Goal: Transaction & Acquisition: Purchase product/service

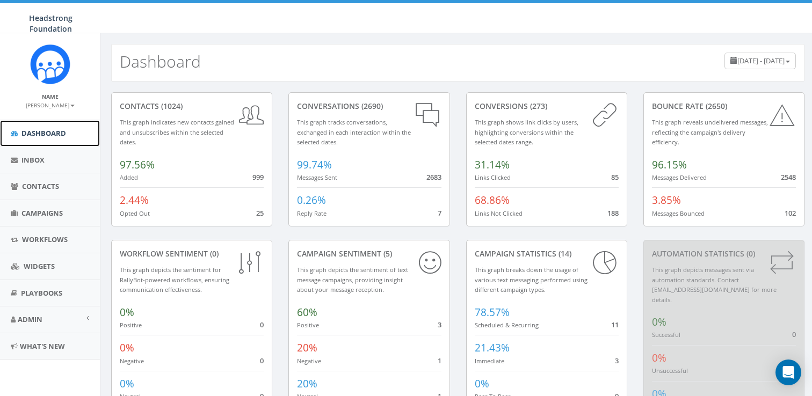
click at [33, 131] on span "Dashboard" at bounding box center [43, 133] width 45 height 10
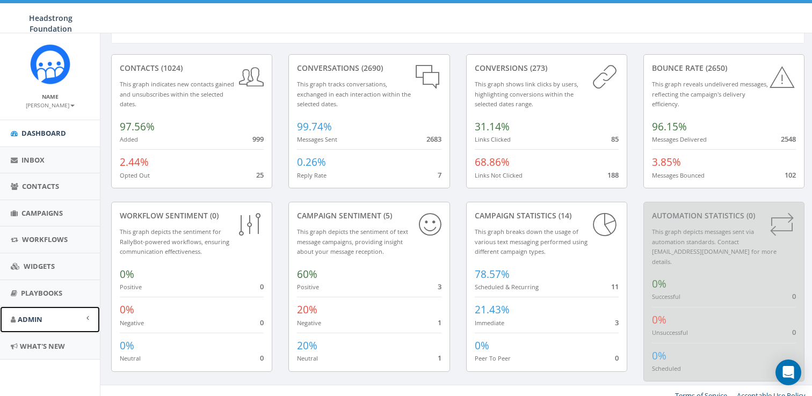
click at [39, 316] on span "Admin" at bounding box center [30, 320] width 25 height 10
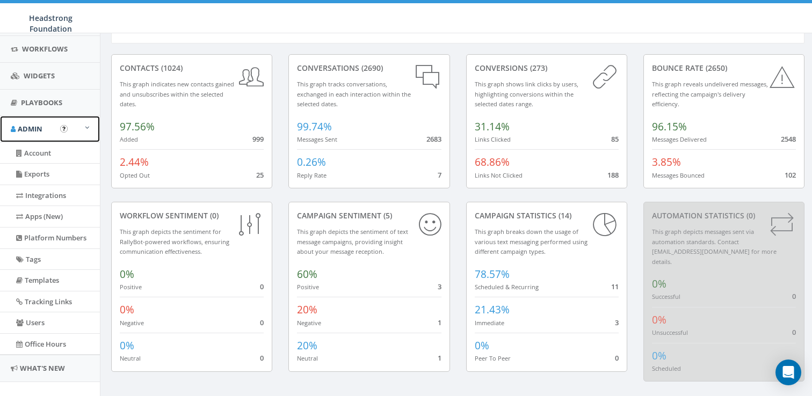
scroll to position [206, 0]
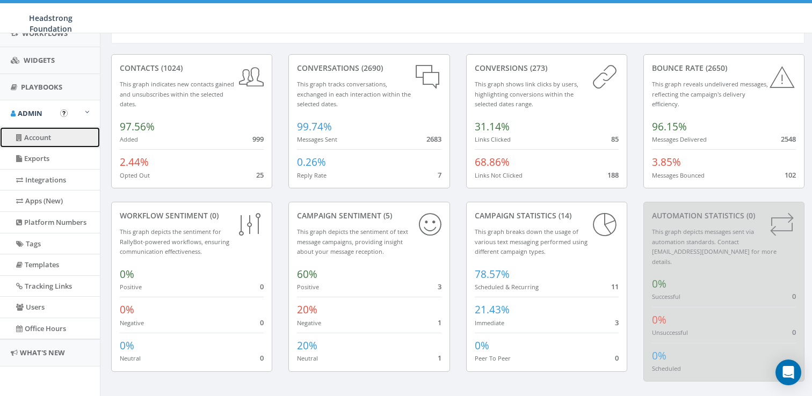
click at [40, 138] on link "Account" at bounding box center [50, 137] width 100 height 21
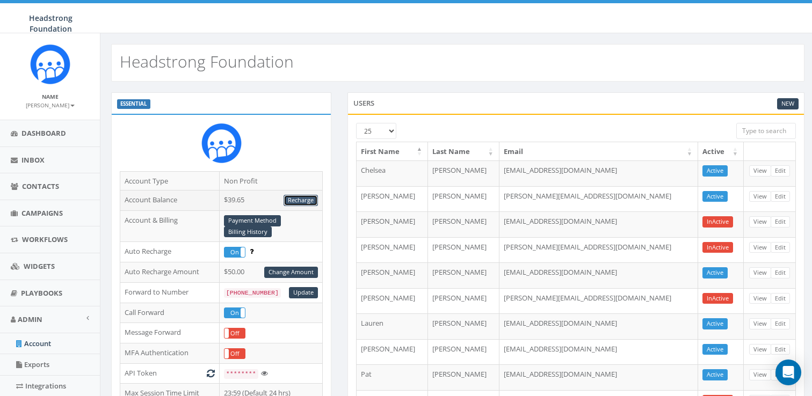
click at [294, 199] on link "Recharge" at bounding box center [301, 200] width 34 height 11
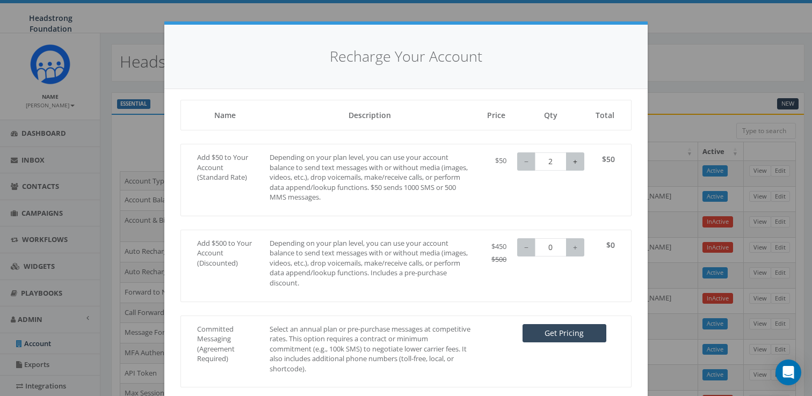
click at [575, 161] on button "+" at bounding box center [575, 162] width 18 height 18
type input "5"
click at [575, 161] on button "+" at bounding box center [575, 162] width 18 height 18
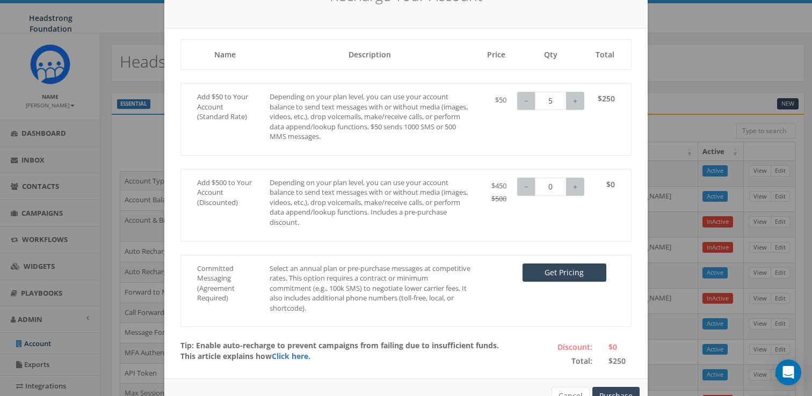
scroll to position [94, 0]
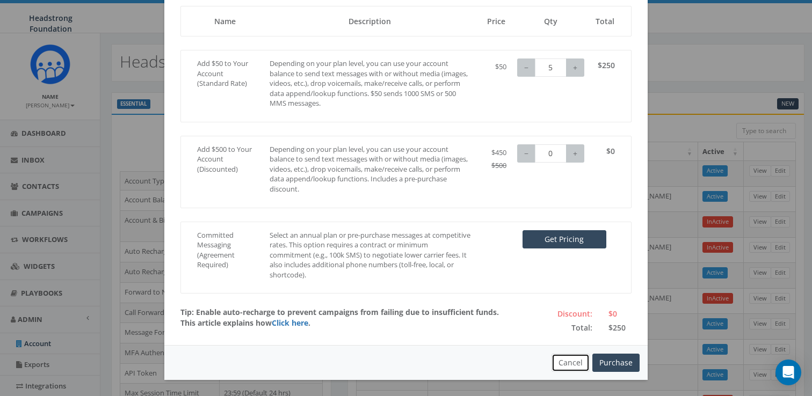
click at [588, 357] on button "Cancel" at bounding box center [571, 363] width 38 height 18
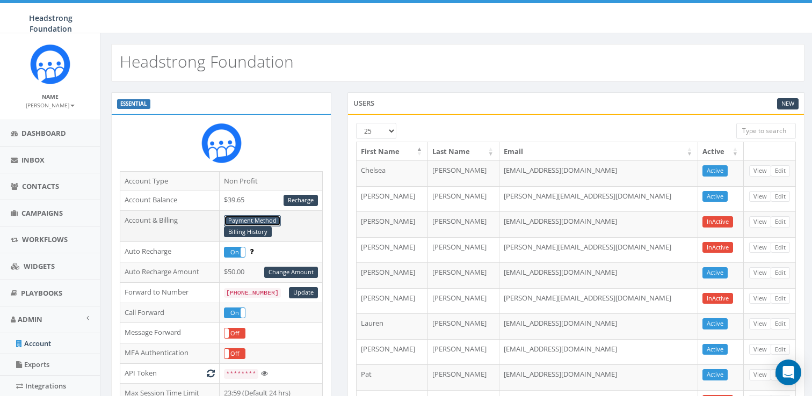
click at [258, 220] on link "Payment Method" at bounding box center [252, 220] width 57 height 11
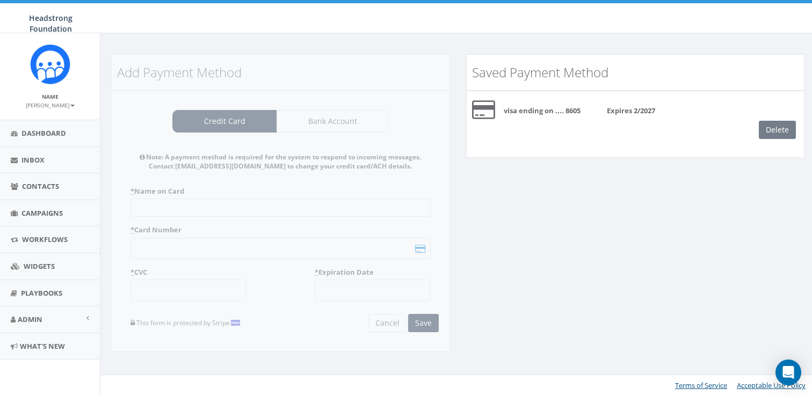
click at [220, 126] on div "Add Payment Method Credit Card Bank Account Note: A payment method is required …" at bounding box center [280, 210] width 355 height 312
click at [186, 202] on div "Add Payment Method Credit Card Bank Account Note: A payment method is required …" at bounding box center [280, 210] width 355 height 312
click at [182, 212] on div "Add Payment Method Credit Card Bank Account Note: A payment method is required …" at bounding box center [280, 210] width 355 height 312
click at [331, 118] on div "Add Payment Method Credit Card Bank Account Note: A payment method is required …" at bounding box center [280, 210] width 355 height 312
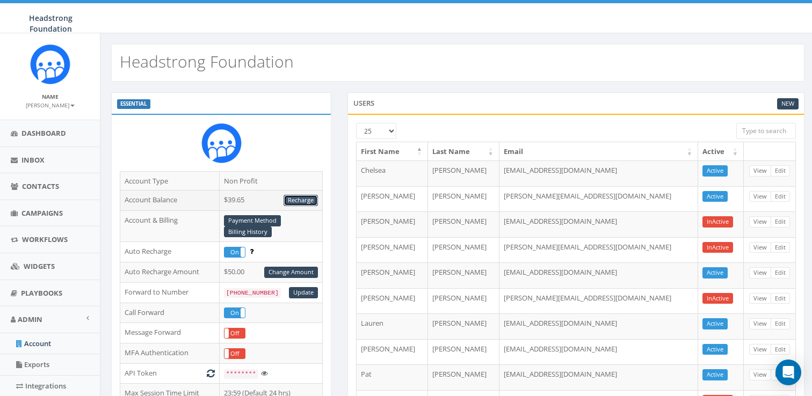
click at [295, 202] on link "Recharge" at bounding box center [301, 200] width 34 height 11
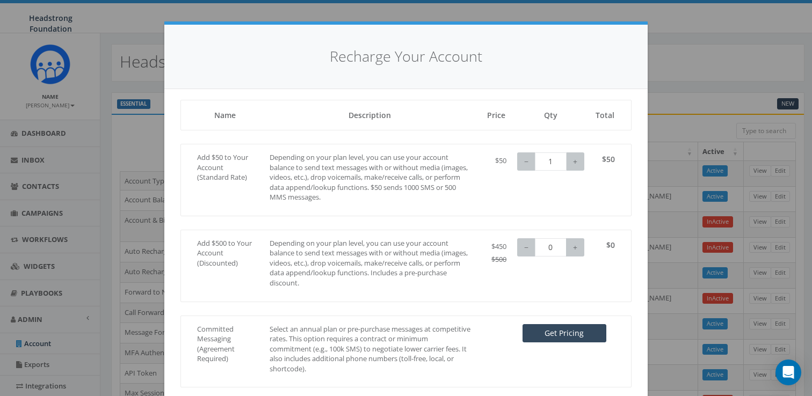
drag, startPoint x: 550, startPoint y: 163, endPoint x: 565, endPoint y: 161, distance: 15.2
click at [565, 161] on input "1" at bounding box center [551, 162] width 32 height 18
type input "5"
click at [614, 183] on div "Add $50 to Your Account (Standard Rate) Depending on your plan level, you can u…" at bounding box center [405, 180] width 451 height 73
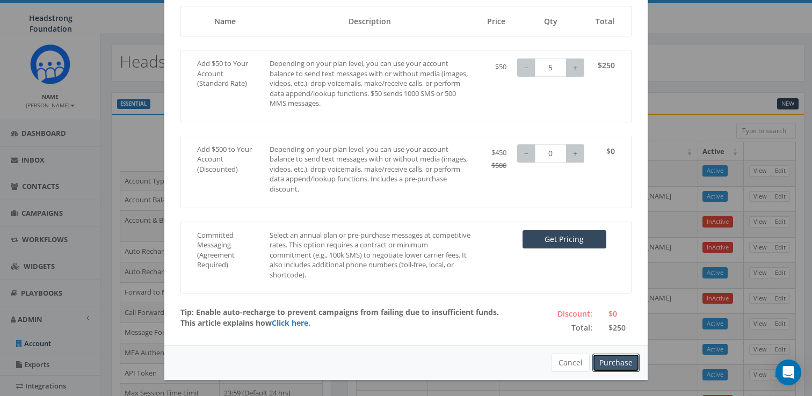
click at [619, 365] on button "Purchase" at bounding box center [616, 363] width 47 height 18
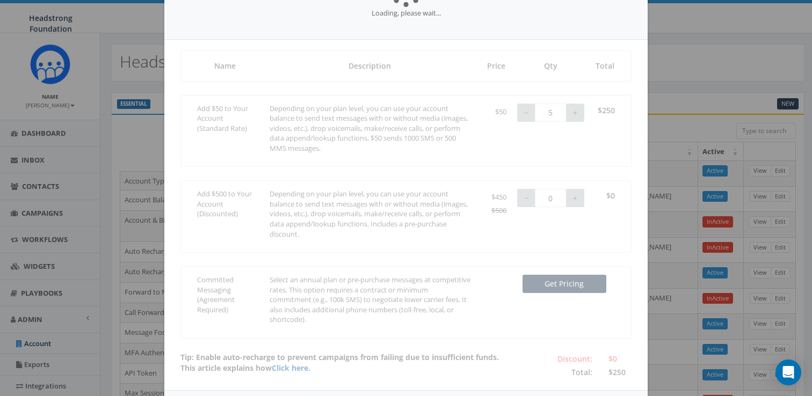
scroll to position [139, 0]
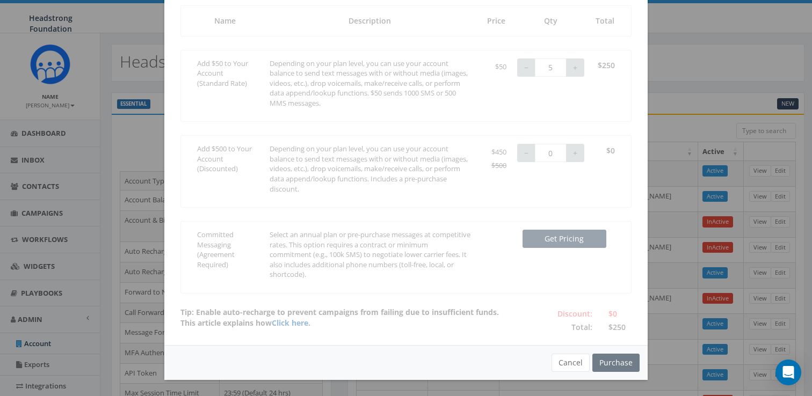
click at [619, 365] on body "Headstrong Foundation Headstrong Foundation Profile Sign Out 79.09 % of Availab…" at bounding box center [406, 198] width 812 height 396
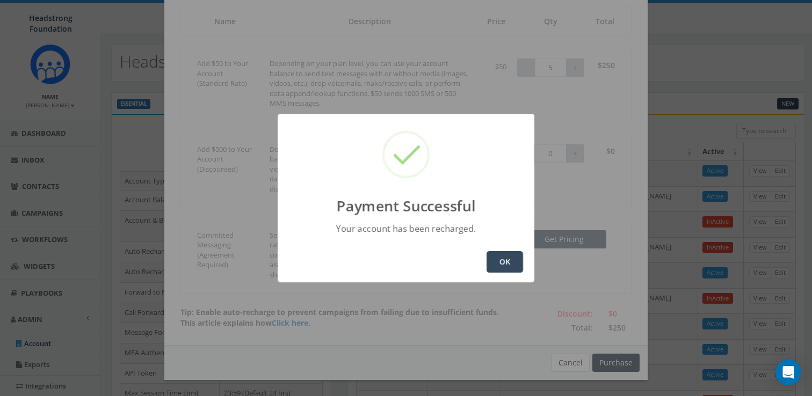
click at [497, 259] on button "OK" at bounding box center [505, 261] width 37 height 21
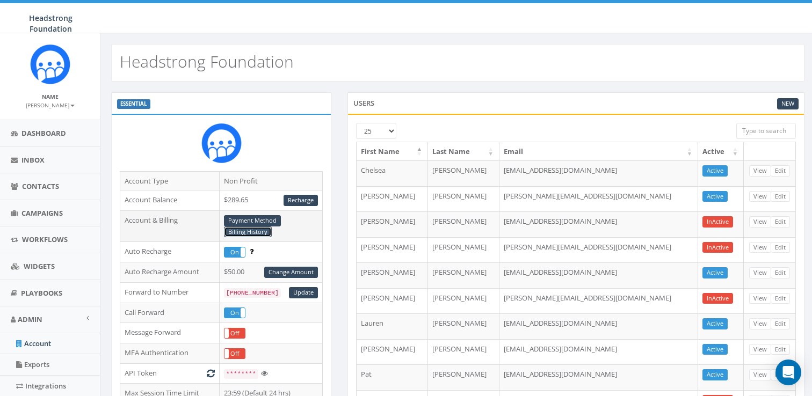
click at [249, 232] on link "Billing History" at bounding box center [248, 232] width 48 height 11
